Goal: Book appointment/travel/reservation

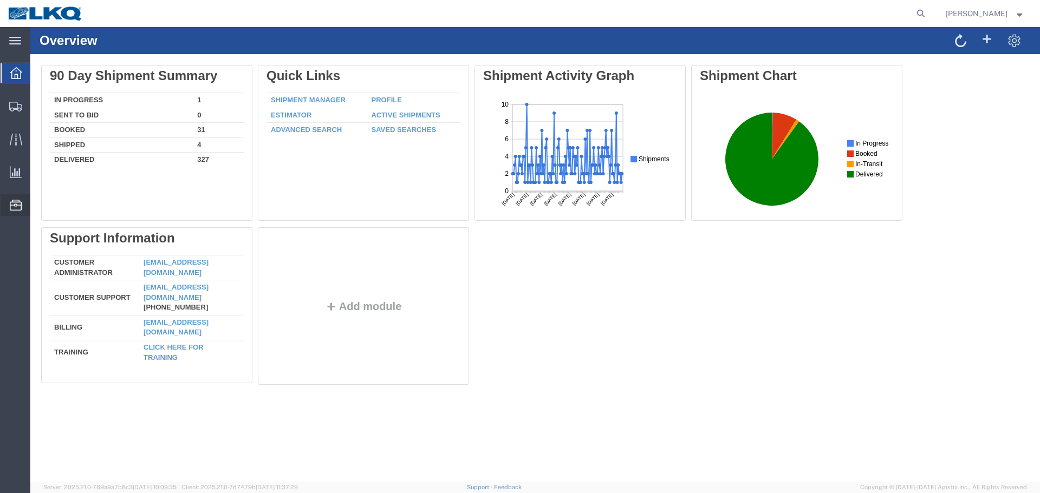
click at [0, 0] on span "Location Appointment" at bounding box center [0, 0] width 0 height 0
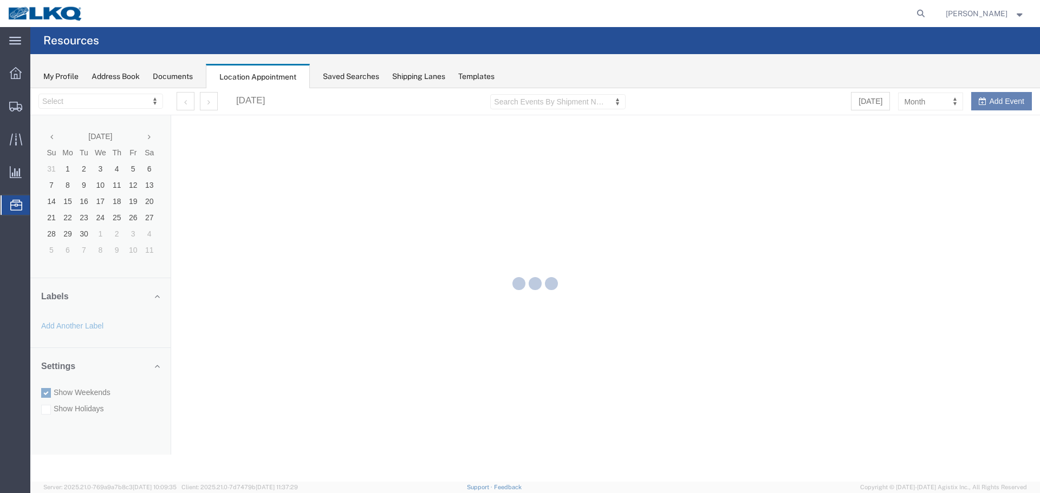
select select "28018"
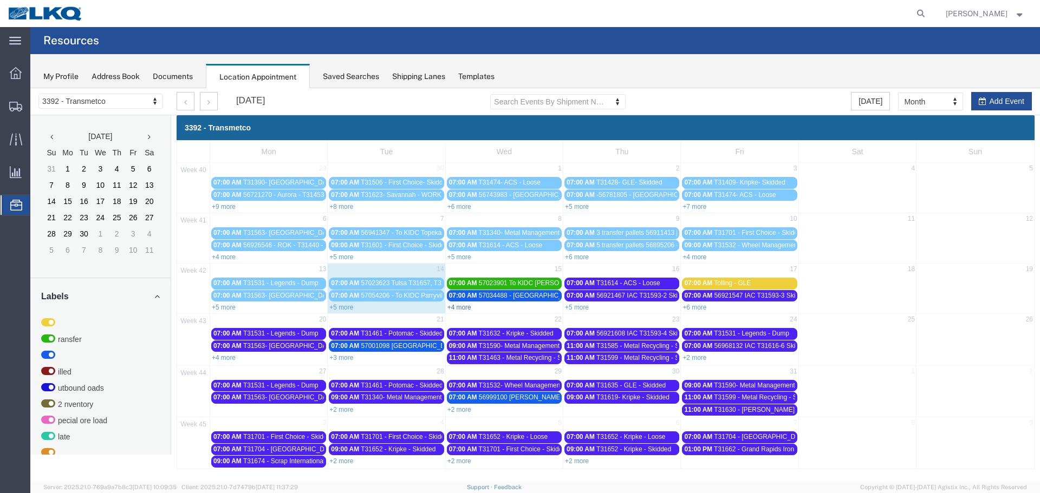
click at [466, 309] on link "+4 more" at bounding box center [459, 308] width 24 height 8
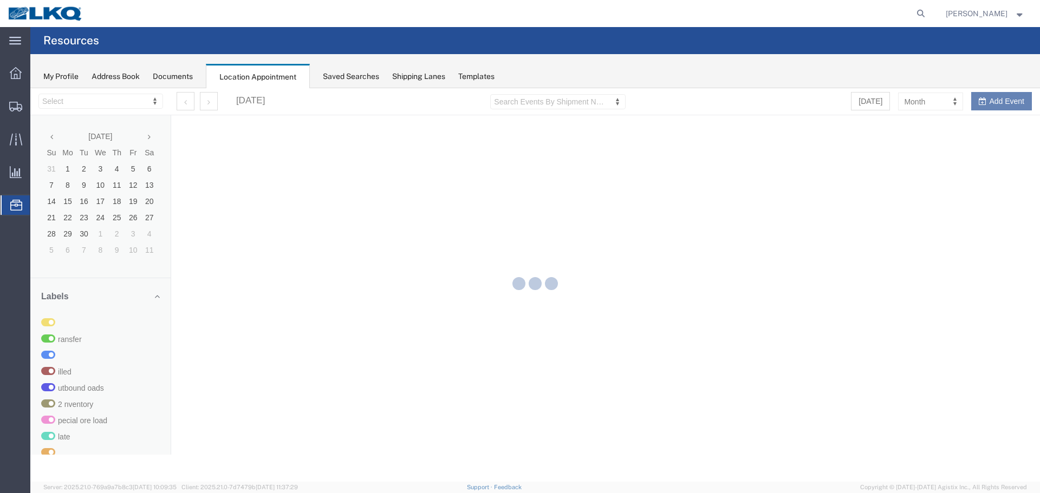
select select "28018"
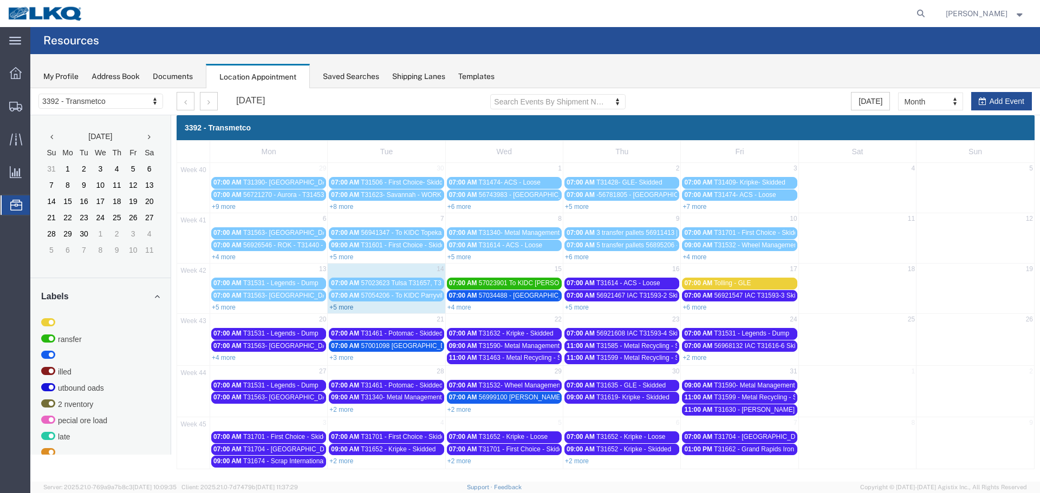
click at [341, 306] on link "+5 more" at bounding box center [341, 308] width 24 height 8
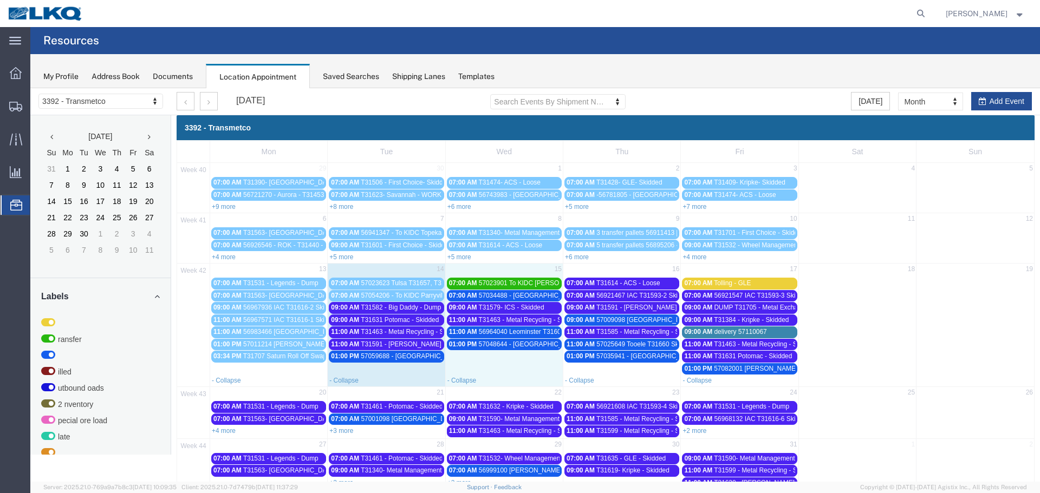
drag, startPoint x: 529, startPoint y: 368, endPoint x: 522, endPoint y: 339, distance: 29.4
click at [528, 368] on td "01:00 PM 57048644 - Houston - T31681 - Palletized" at bounding box center [503, 356] width 117 height 36
select select "1"
select select
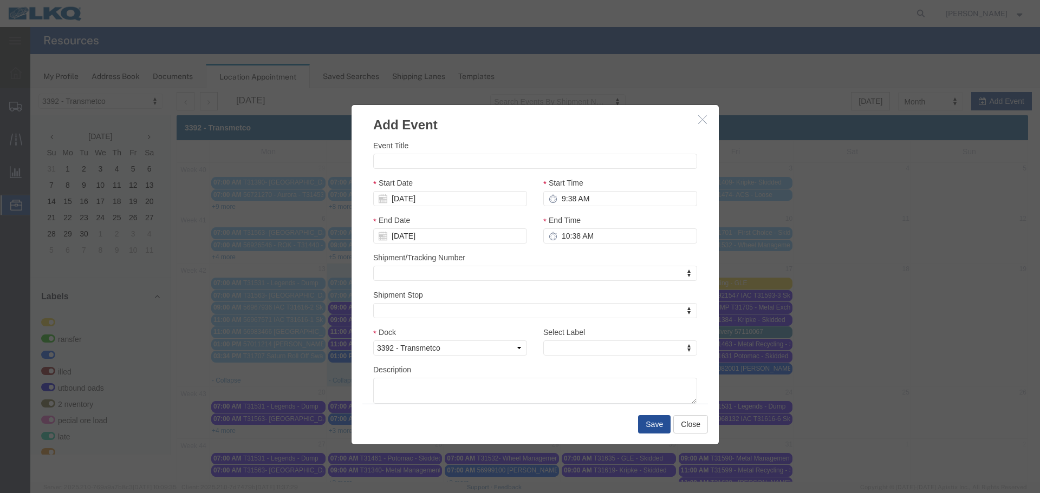
click at [699, 121] on icon "button" at bounding box center [702, 119] width 9 height 9
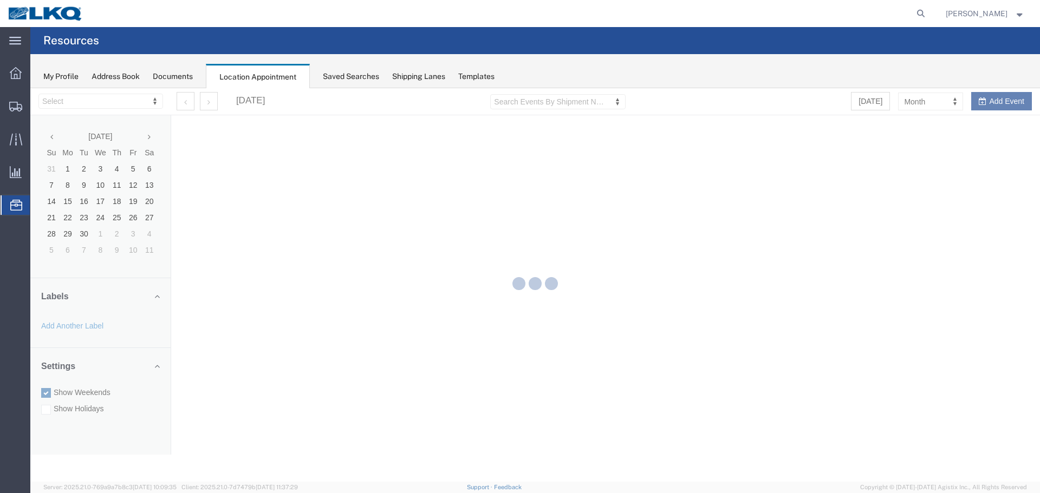
select select "28018"
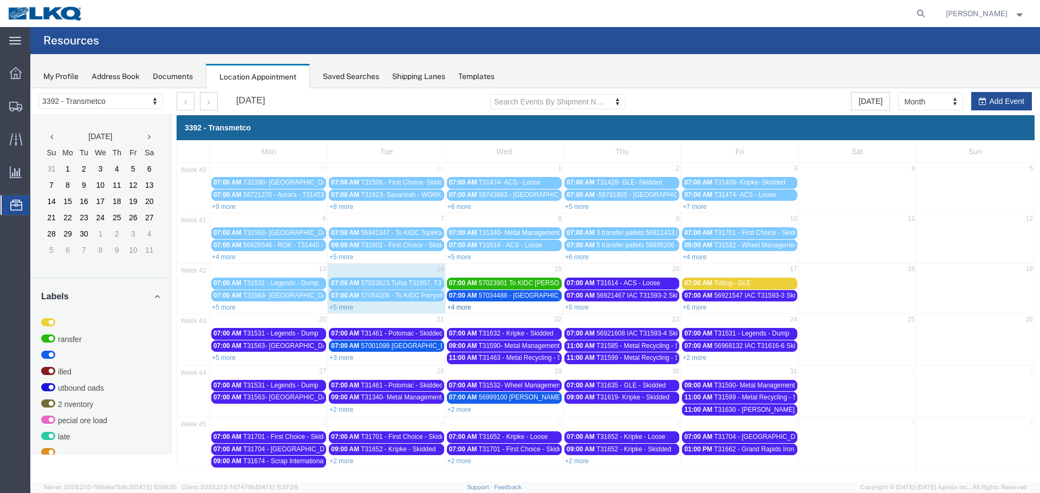
click at [460, 306] on link "+4 more" at bounding box center [459, 308] width 24 height 8
